Goal: Navigation & Orientation: Find specific page/section

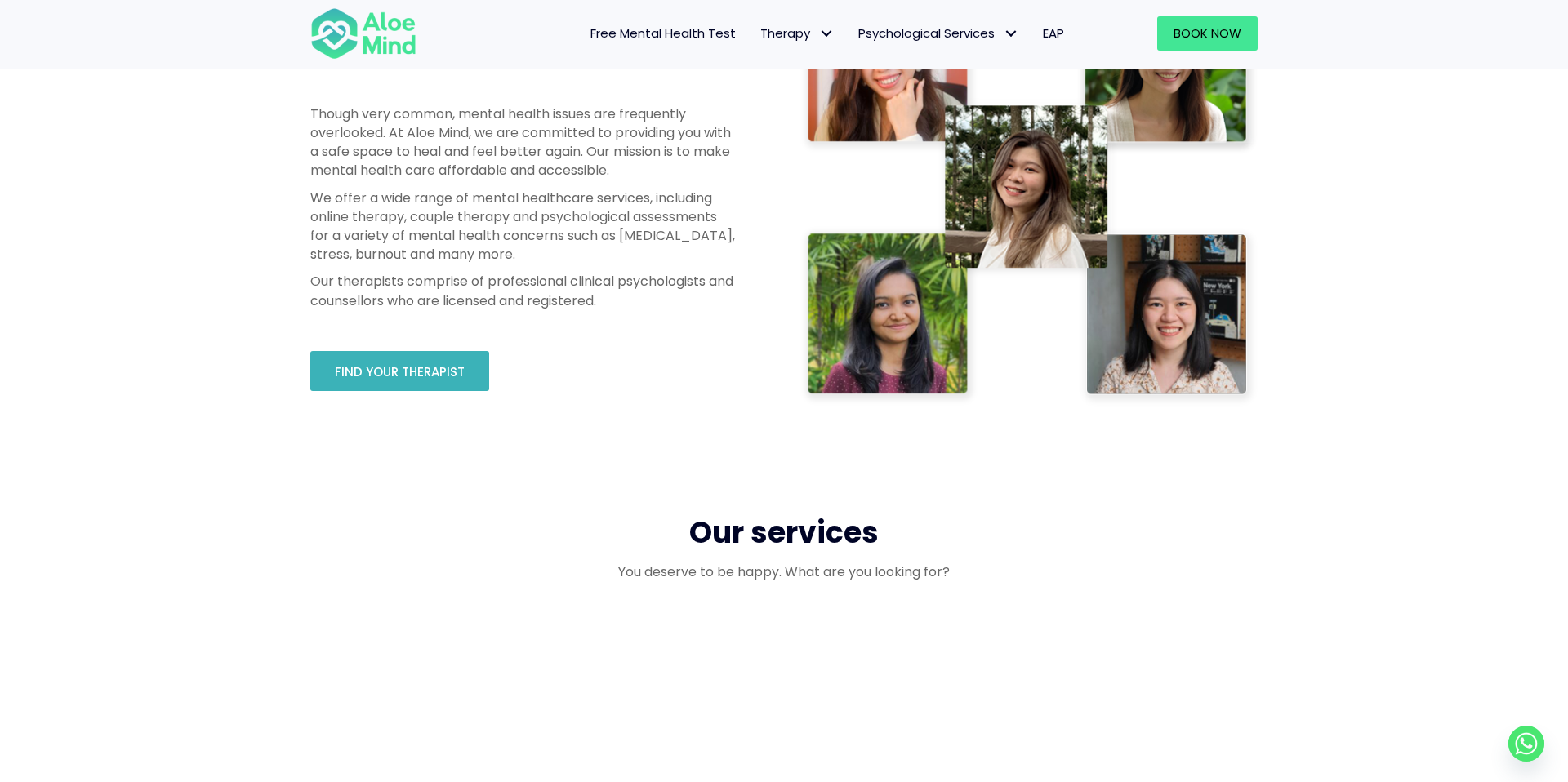
scroll to position [900, 0]
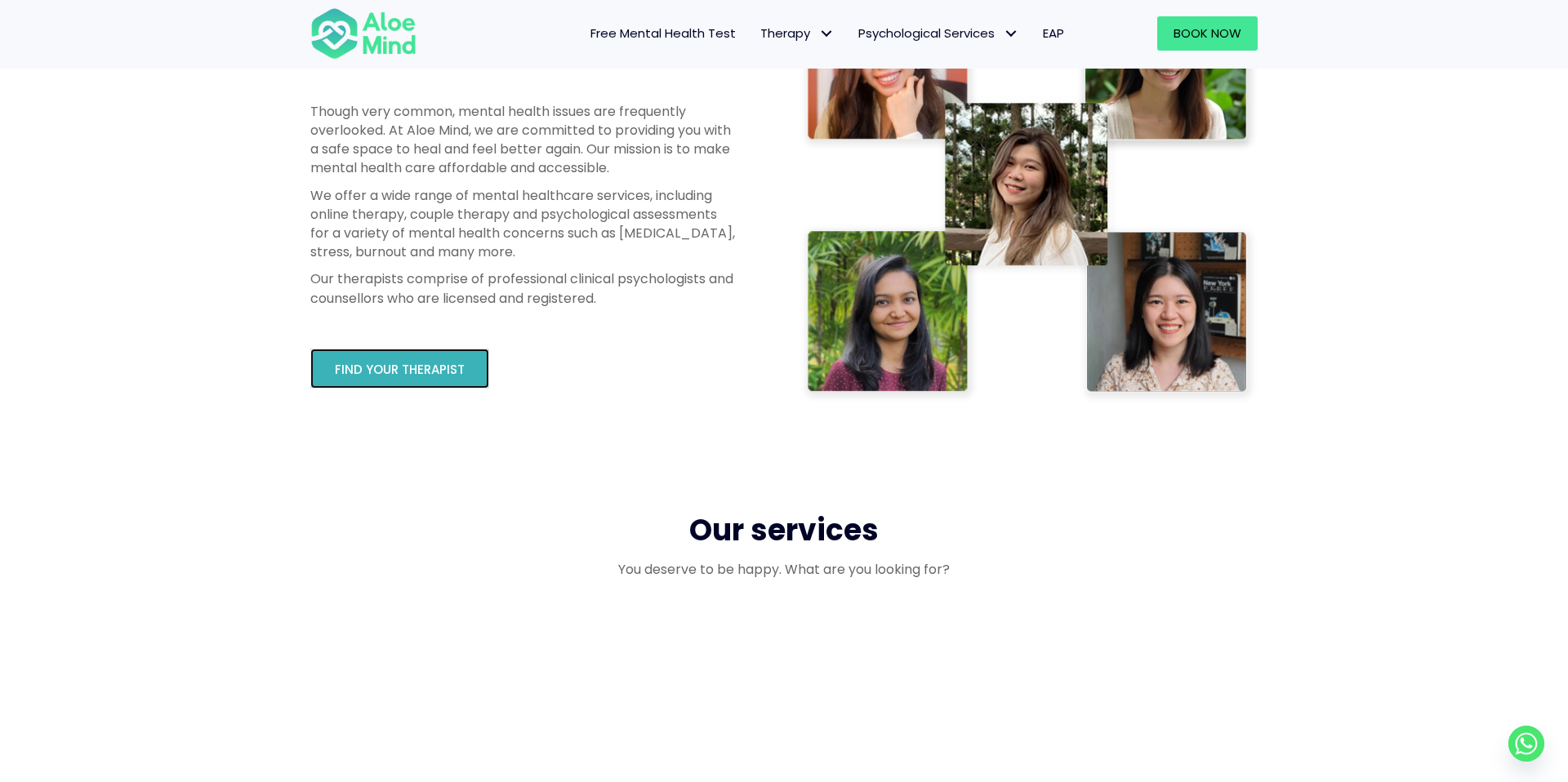
click at [461, 383] on link "Find your therapist" at bounding box center [399, 369] width 179 height 40
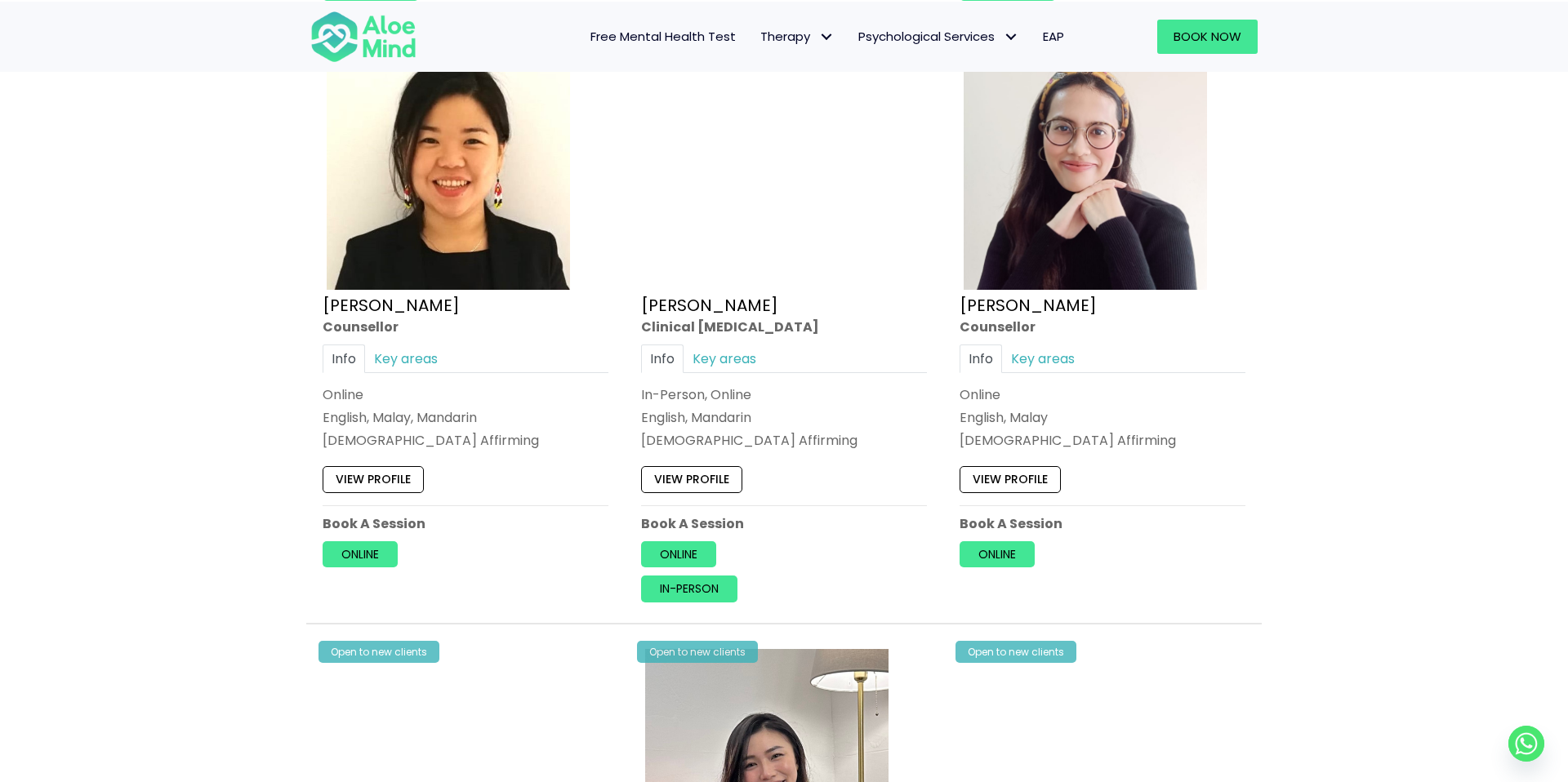
scroll to position [2718, 0]
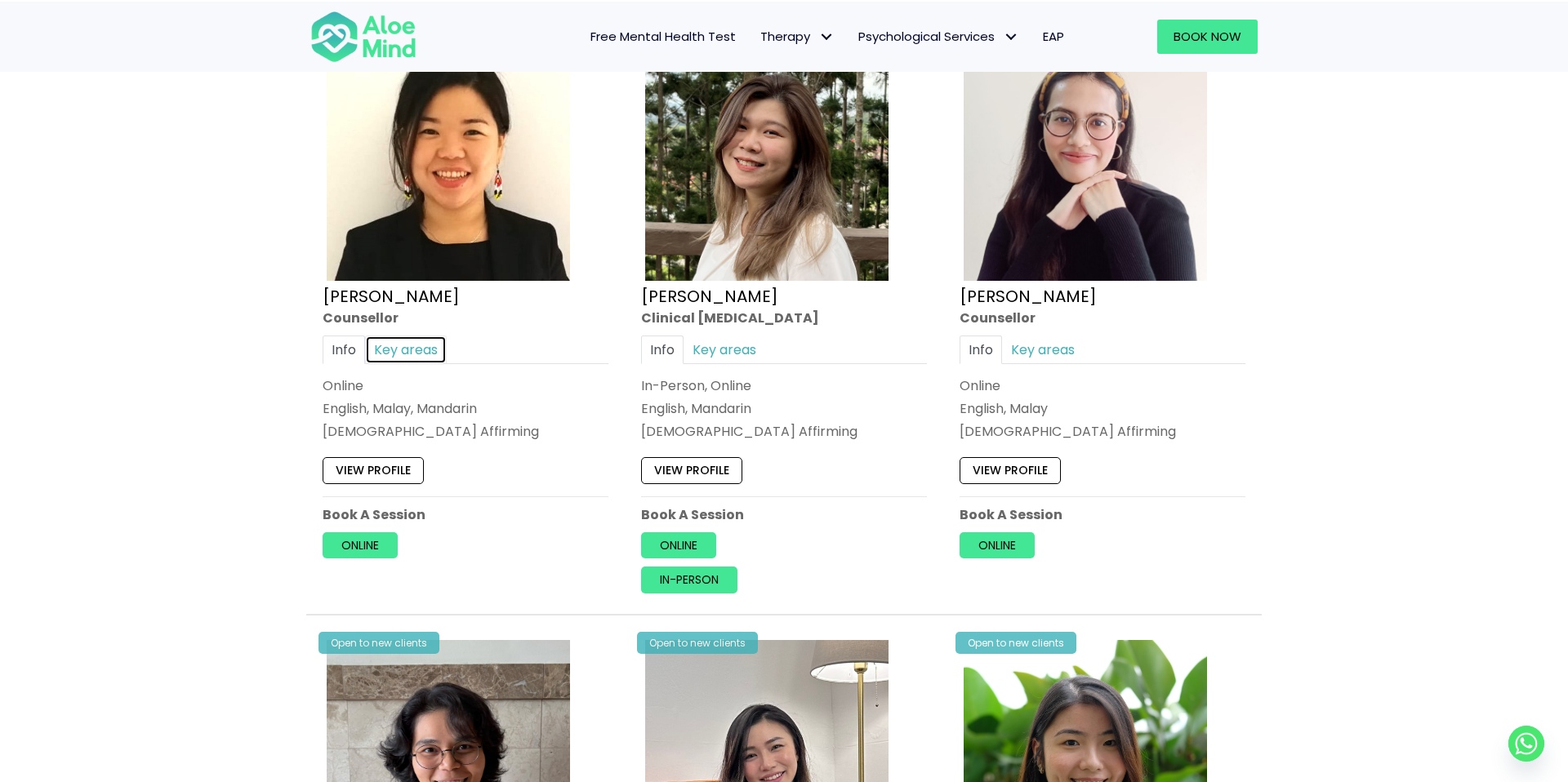
click at [437, 356] on link "Key areas" at bounding box center [406, 349] width 81 height 29
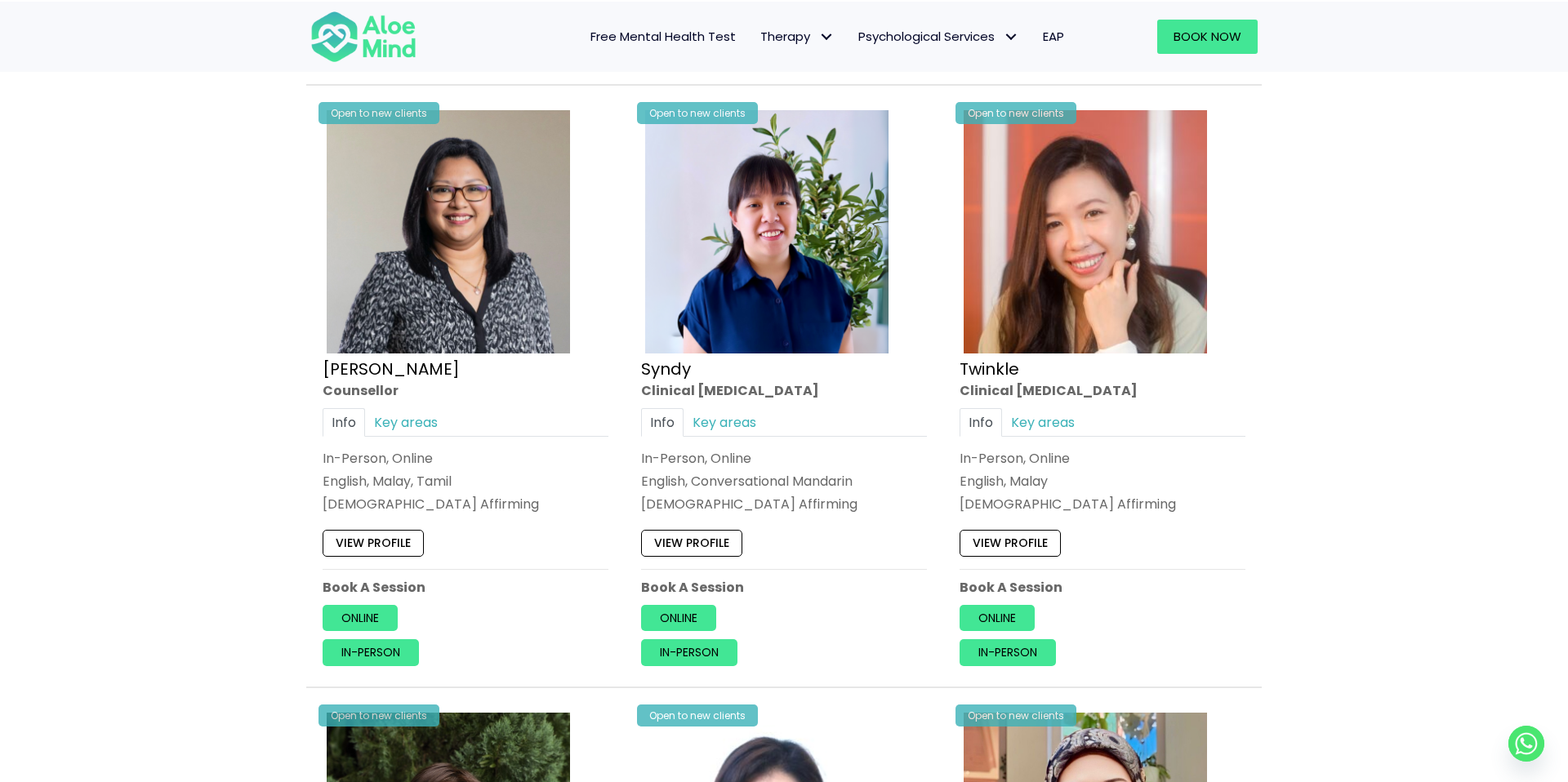
scroll to position [3836, 0]
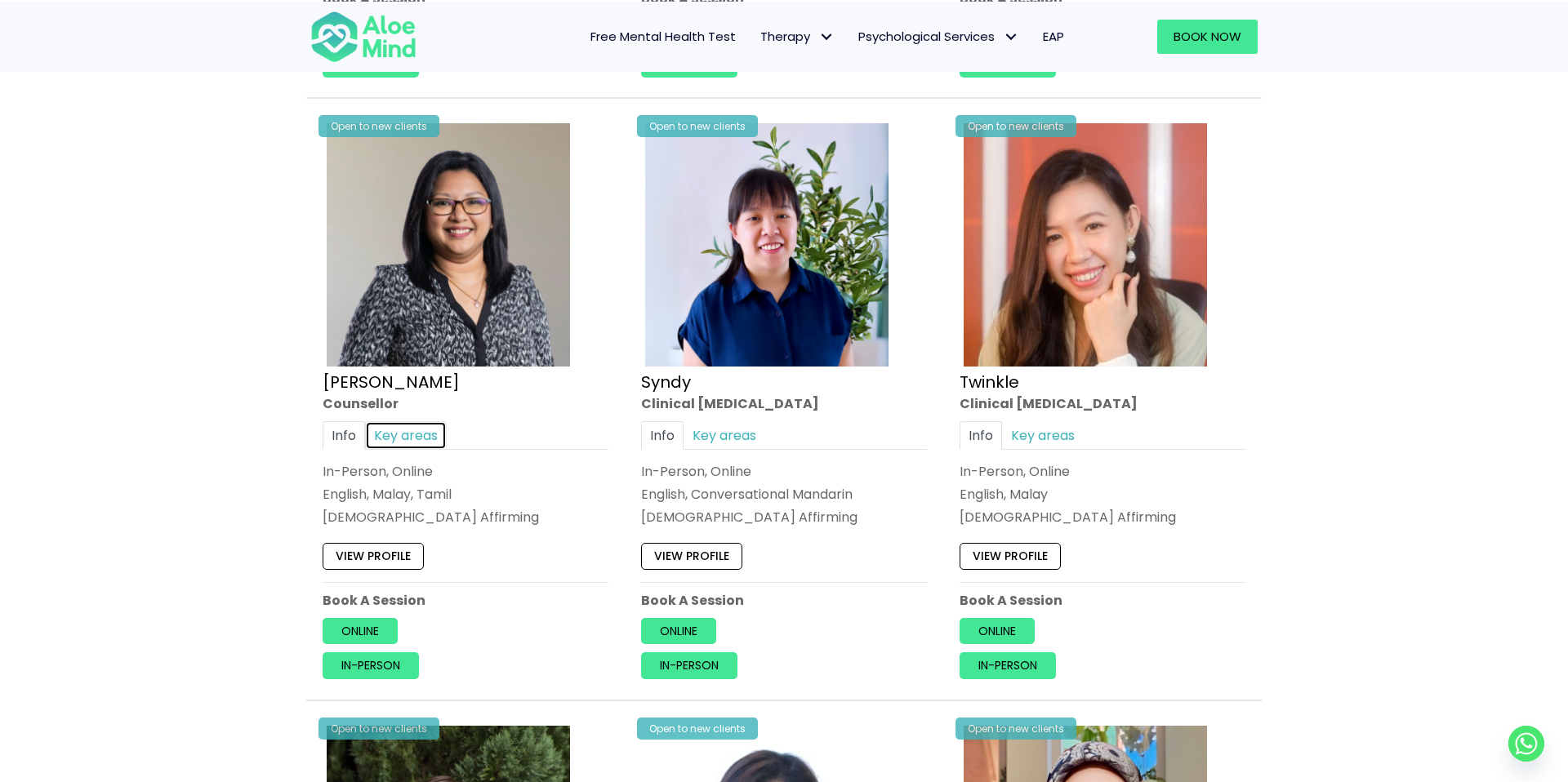
click at [418, 429] on link "Key areas" at bounding box center [406, 435] width 81 height 29
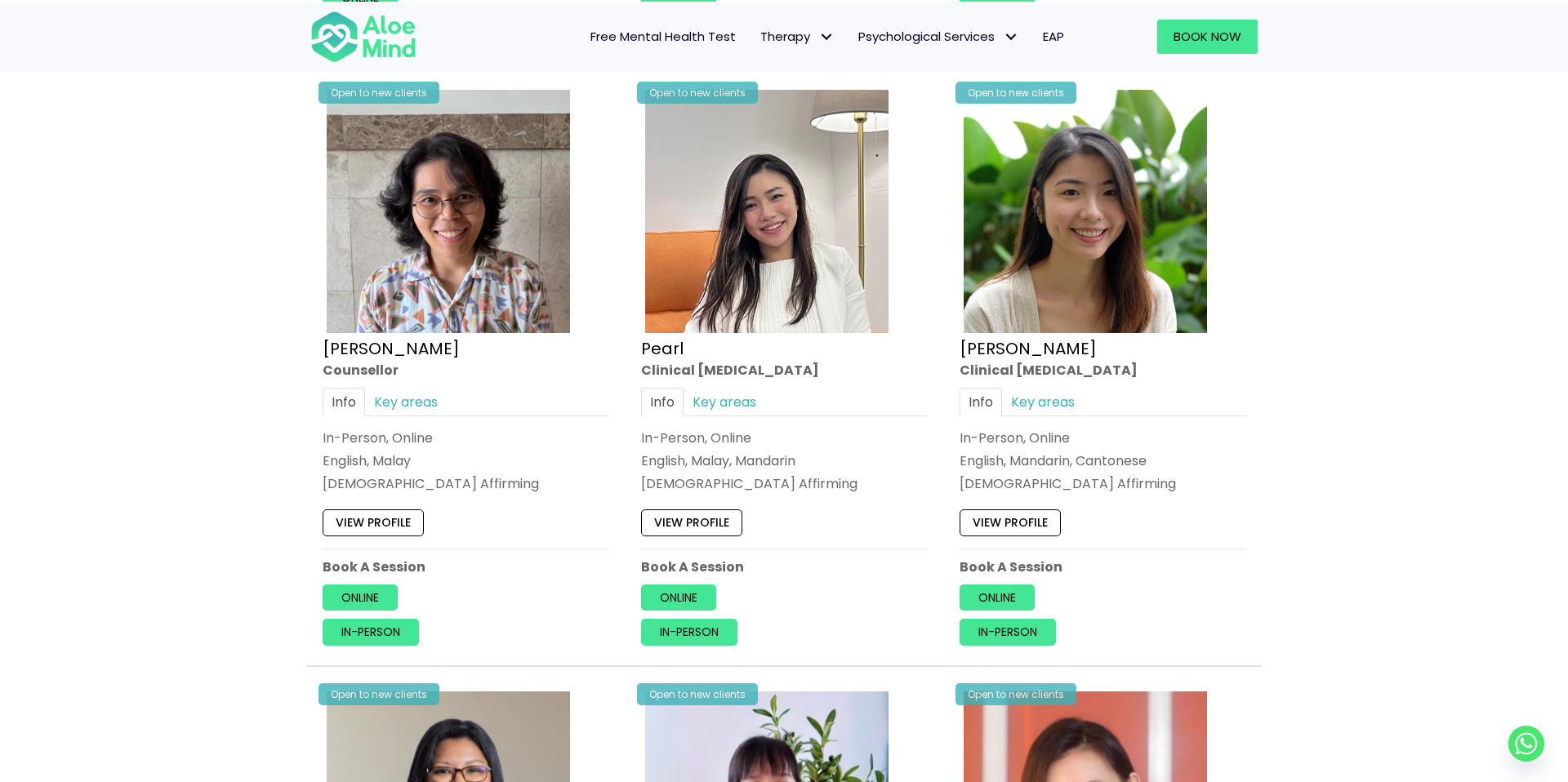
scroll to position [3247, 0]
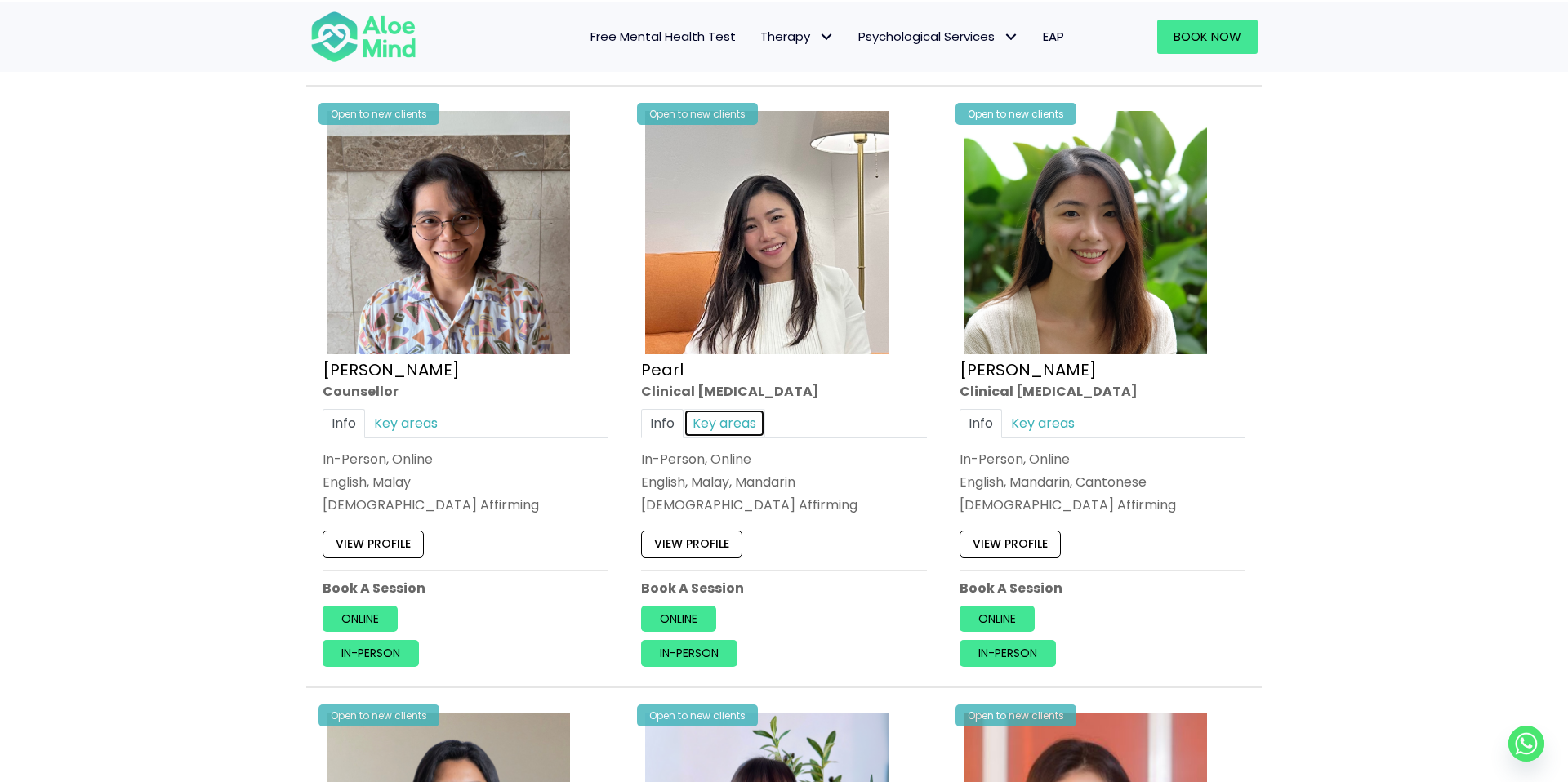
click at [713, 431] on link "Key areas" at bounding box center [724, 423] width 81 height 29
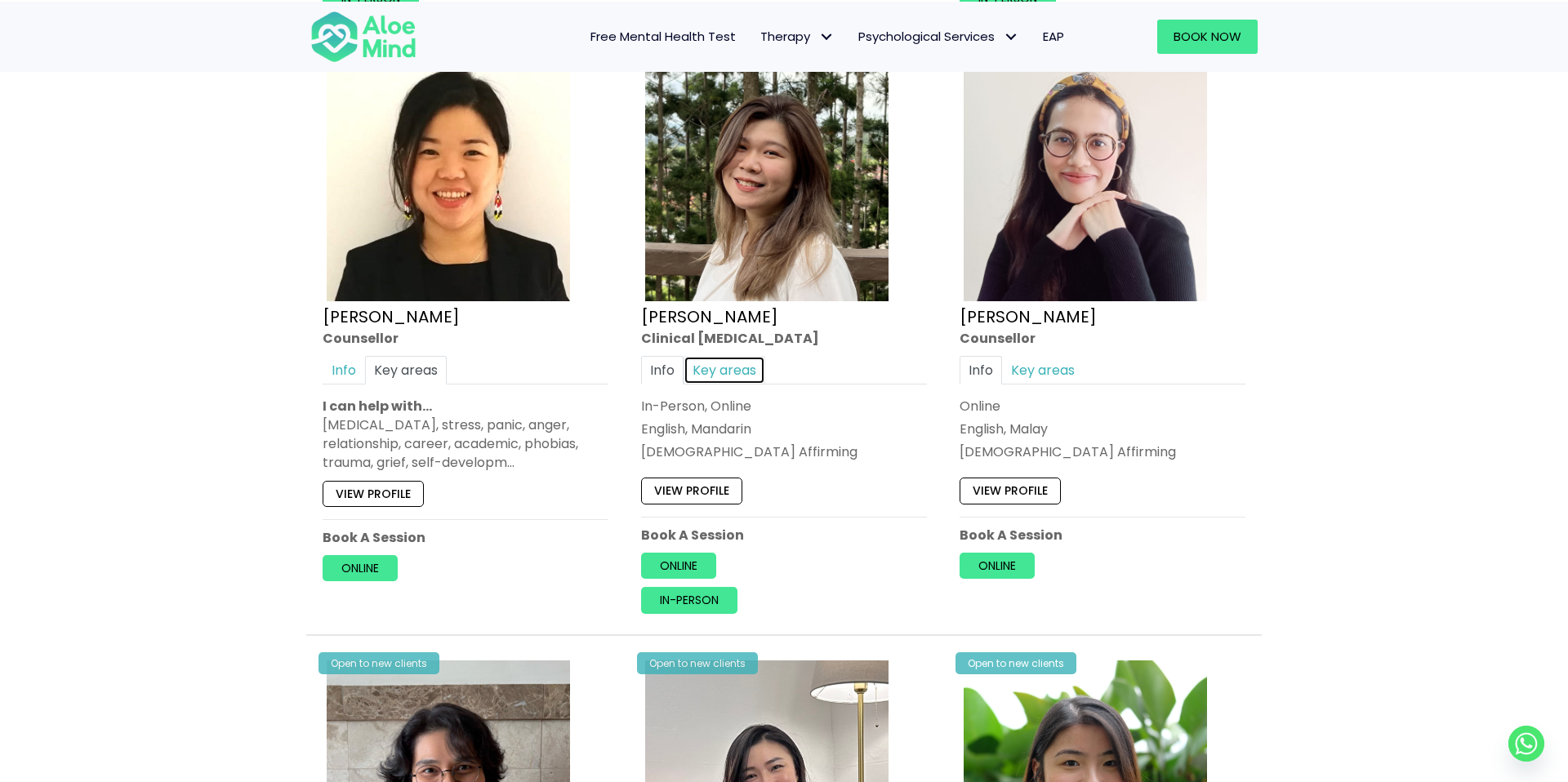
click at [701, 368] on link "Key areas" at bounding box center [724, 370] width 81 height 29
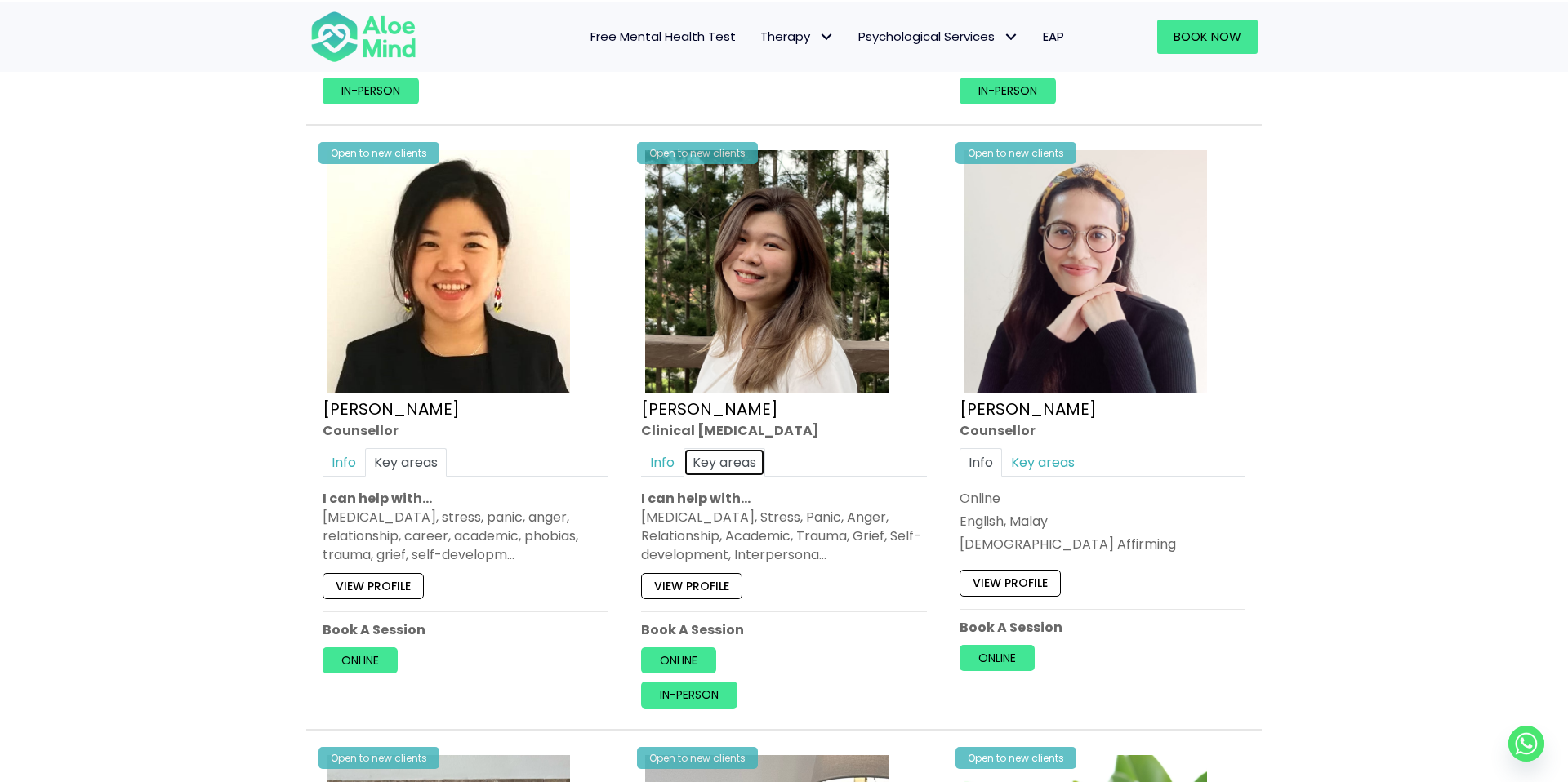
scroll to position [2604, 0]
